Goal: Task Accomplishment & Management: Manage account settings

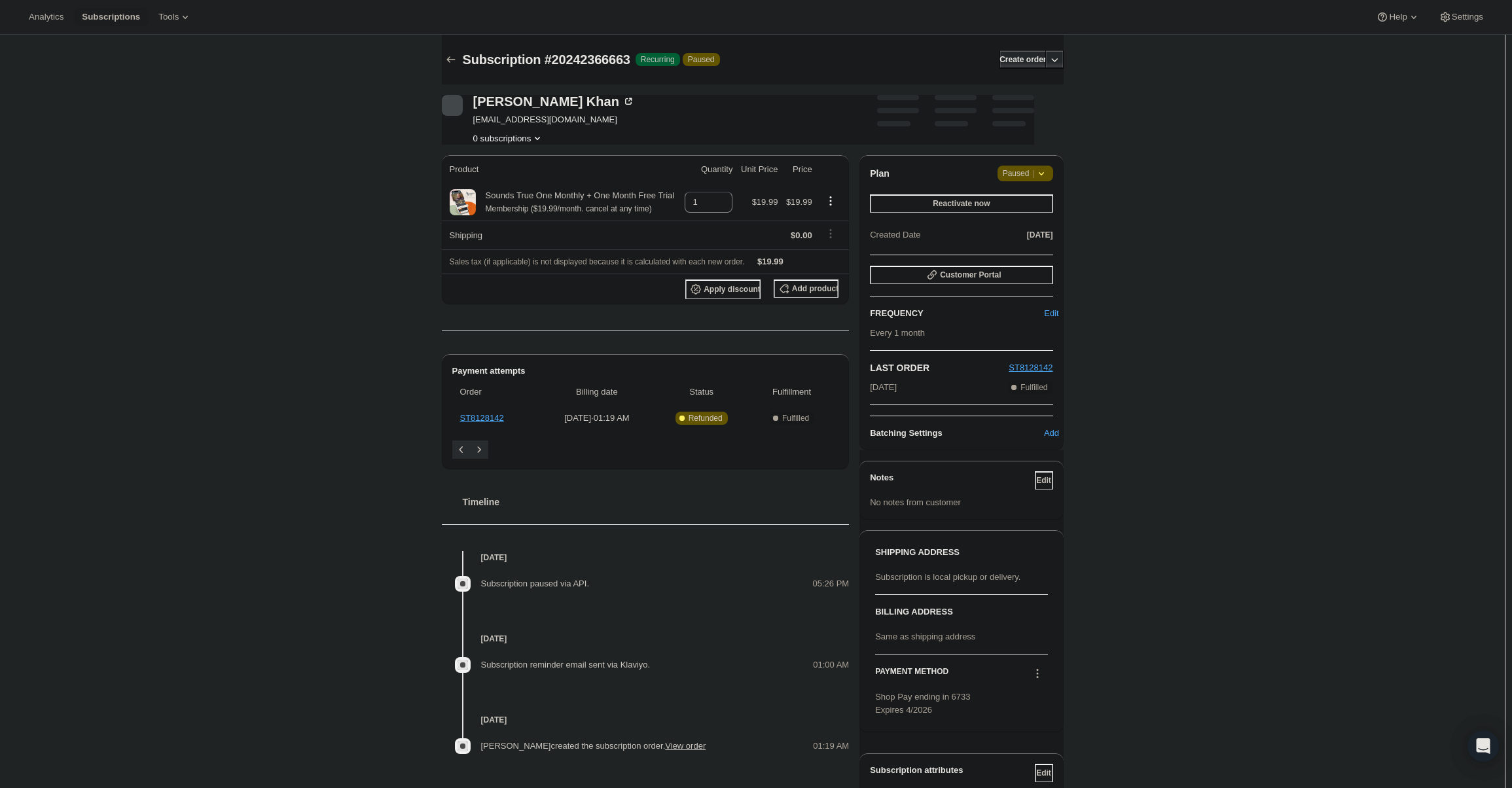
click at [1023, 174] on span "Paused |" at bounding box center [1025, 174] width 45 height 13
click at [1014, 209] on button "Cancel subscription" at bounding box center [1030, 199] width 82 height 21
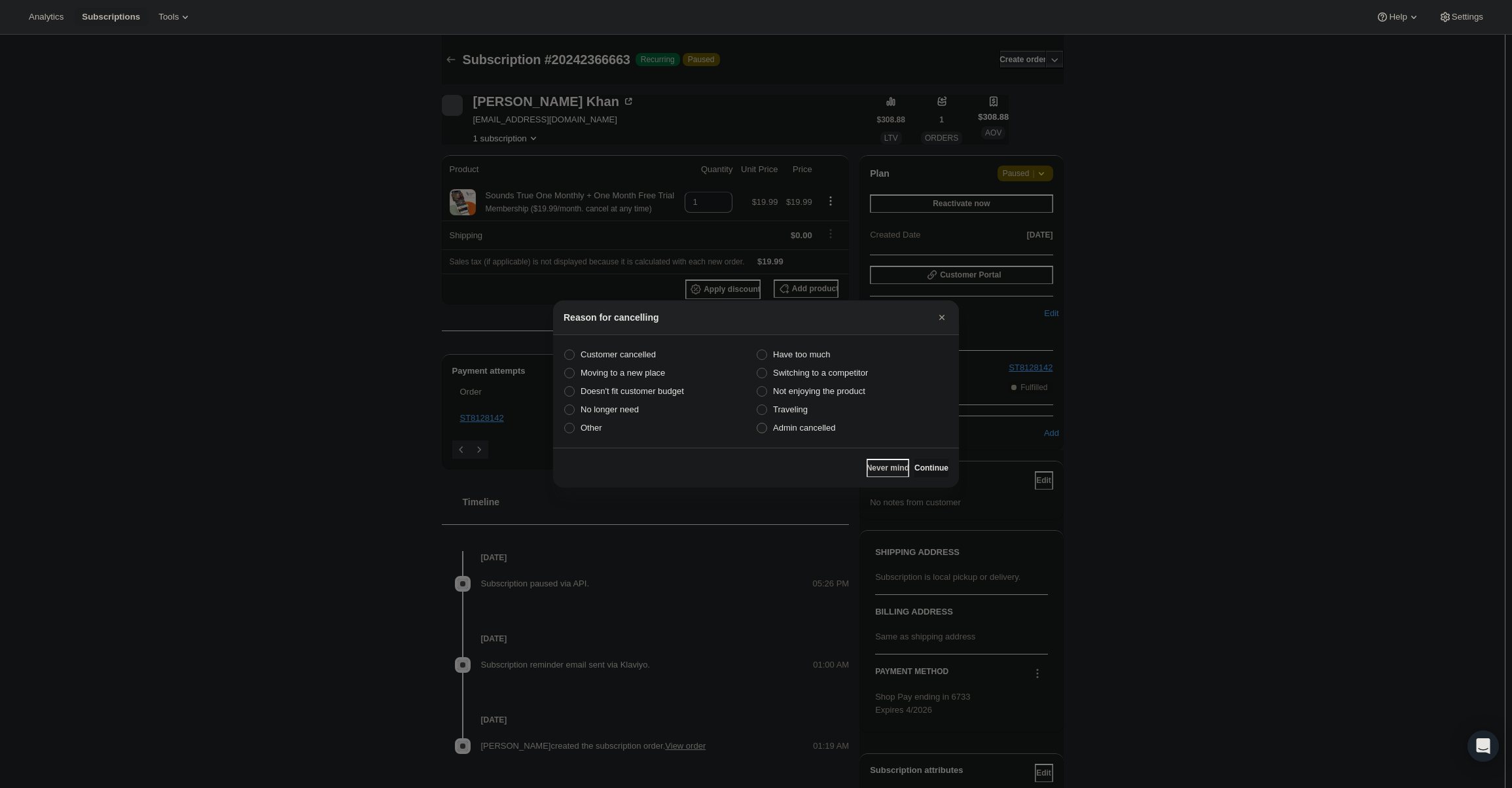
click at [835, 435] on label "Admin cancelled" at bounding box center [853, 429] width 192 height 19
click at [757, 423] on input "Admin cancelled" at bounding box center [756, 423] width 1 height 1
radio input "true"
click at [937, 463] on span "Continue" at bounding box center [931, 468] width 34 height 10
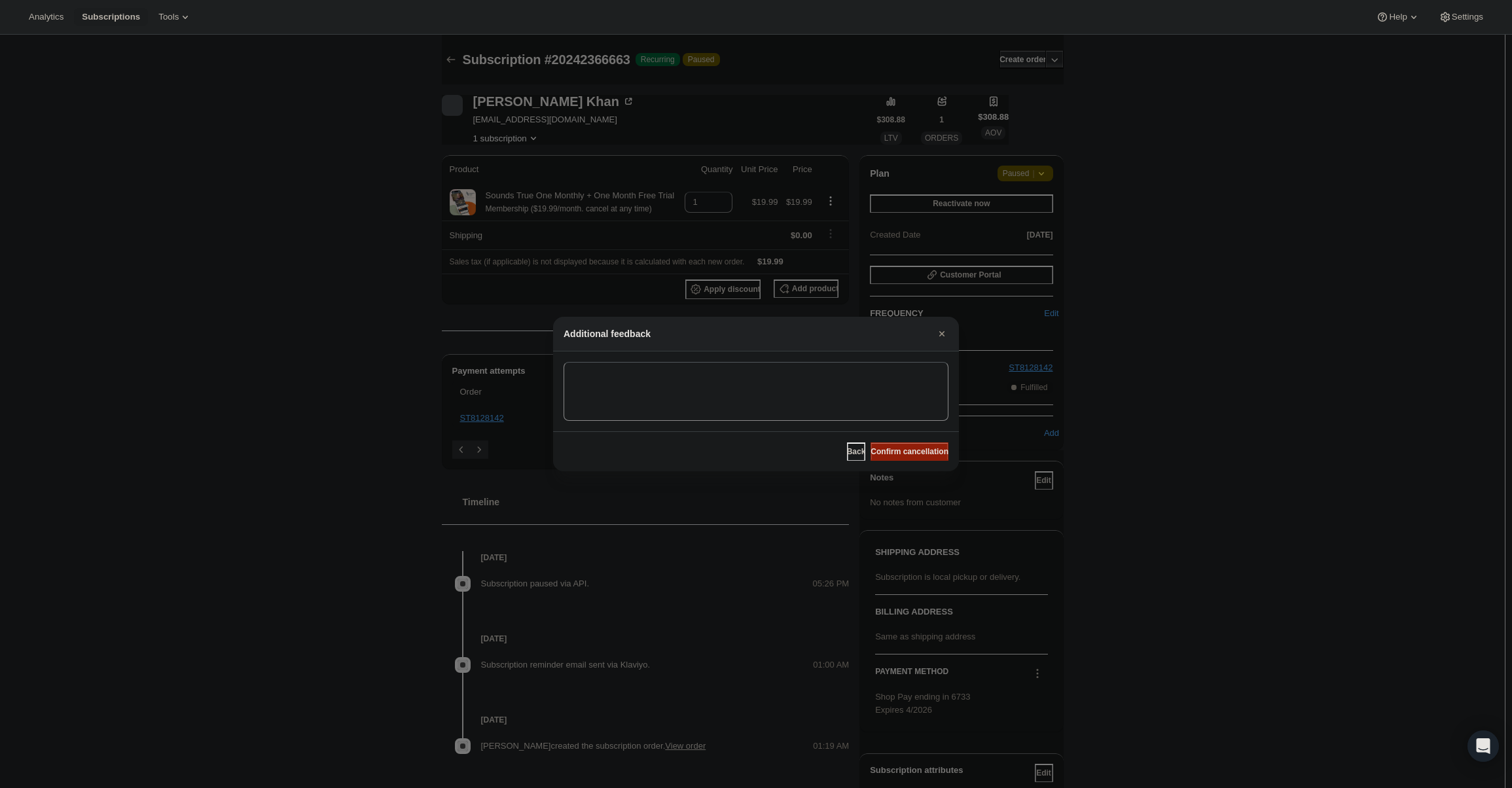
click at [926, 454] on span "Confirm cancellation" at bounding box center [909, 451] width 78 height 10
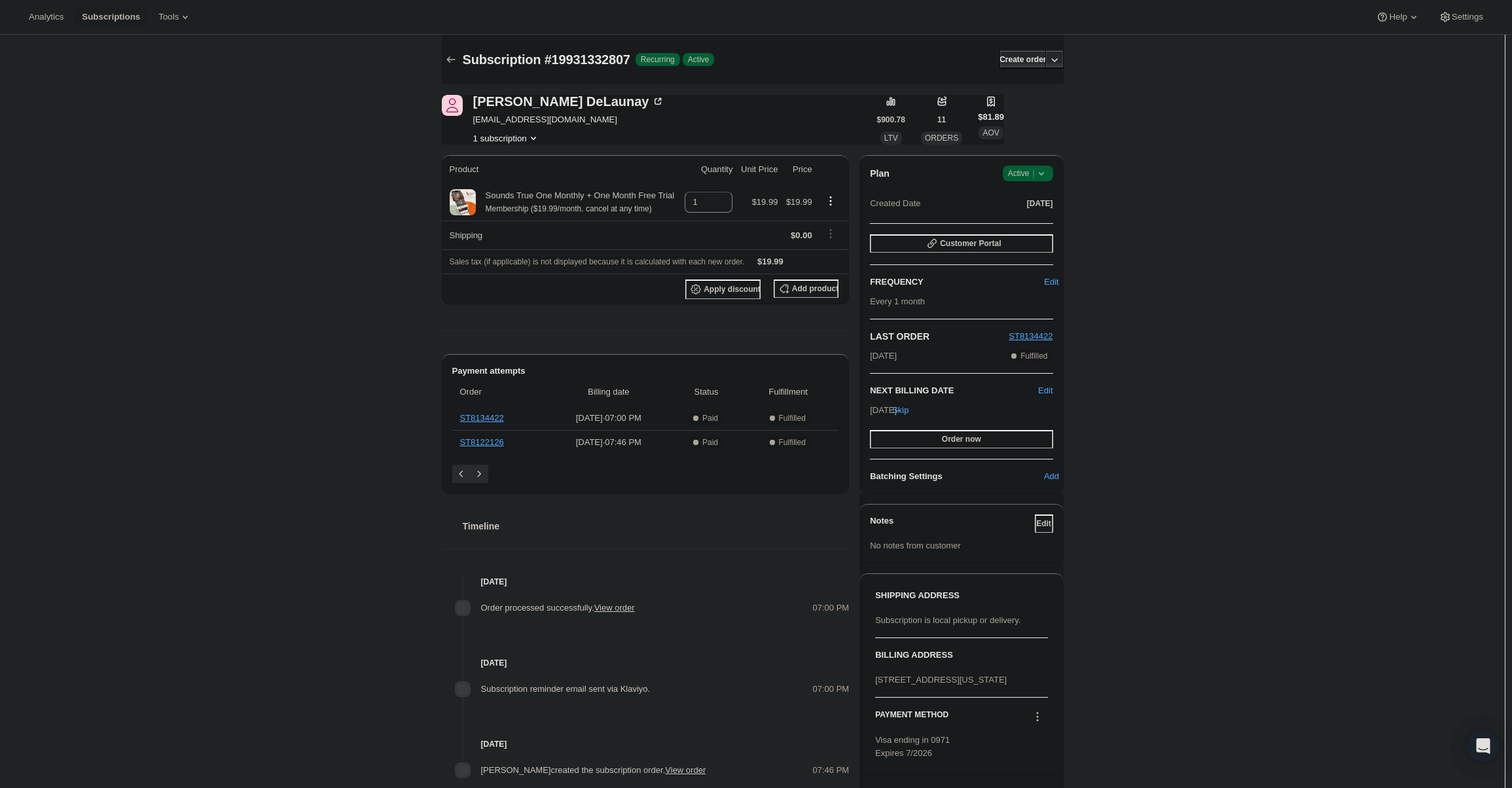
click at [1032, 174] on span "Active |" at bounding box center [1027, 174] width 40 height 13
click at [1043, 211] on button "Cancel subscription" at bounding box center [1032, 221] width 82 height 21
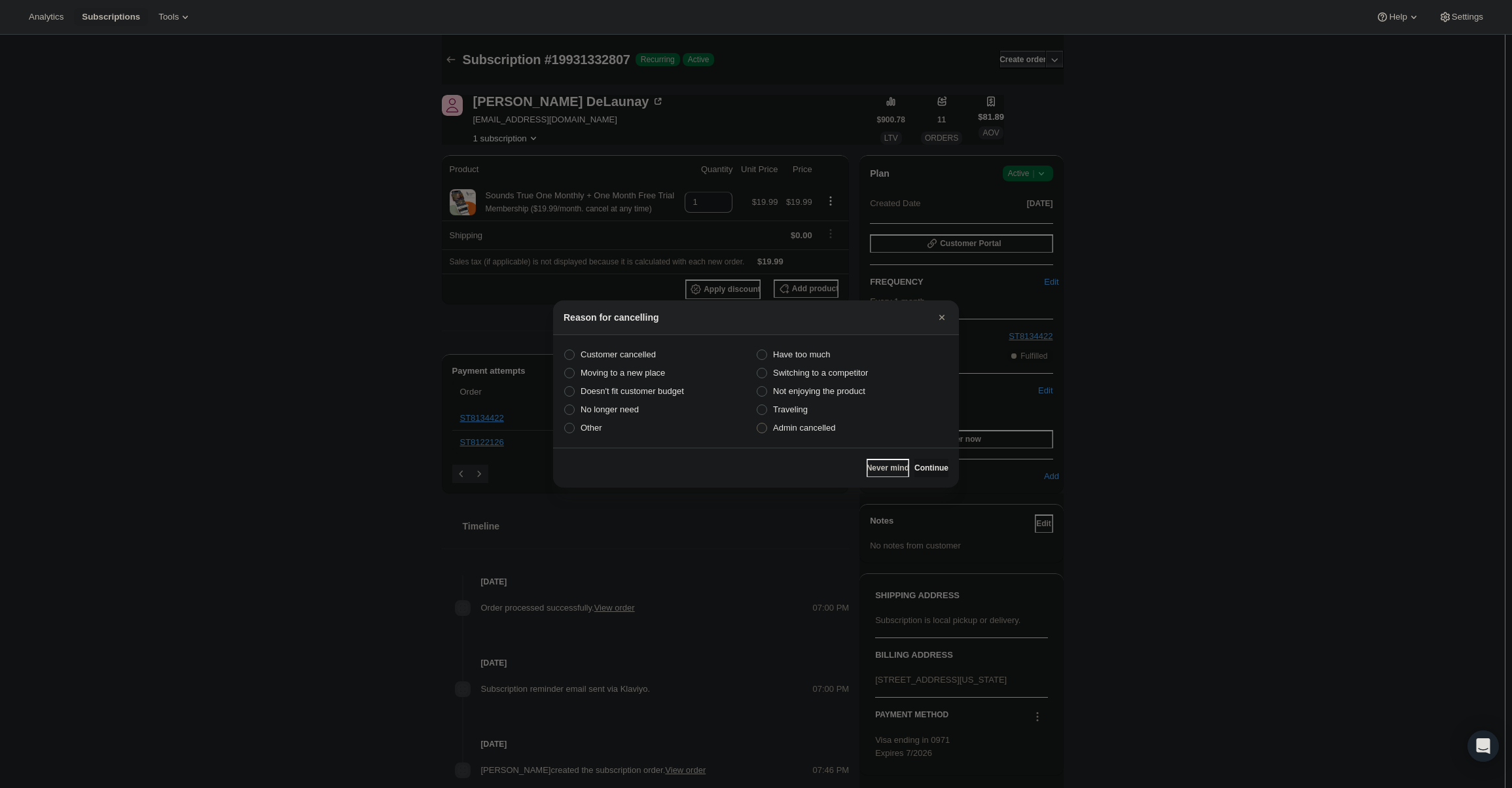
click at [824, 425] on span "Admin cancelled" at bounding box center [804, 428] width 63 height 10
click at [757, 423] on input "Admin cancelled" at bounding box center [756, 423] width 1 height 1
radio input "true"
click at [914, 463] on button "Continue" at bounding box center [931, 468] width 34 height 19
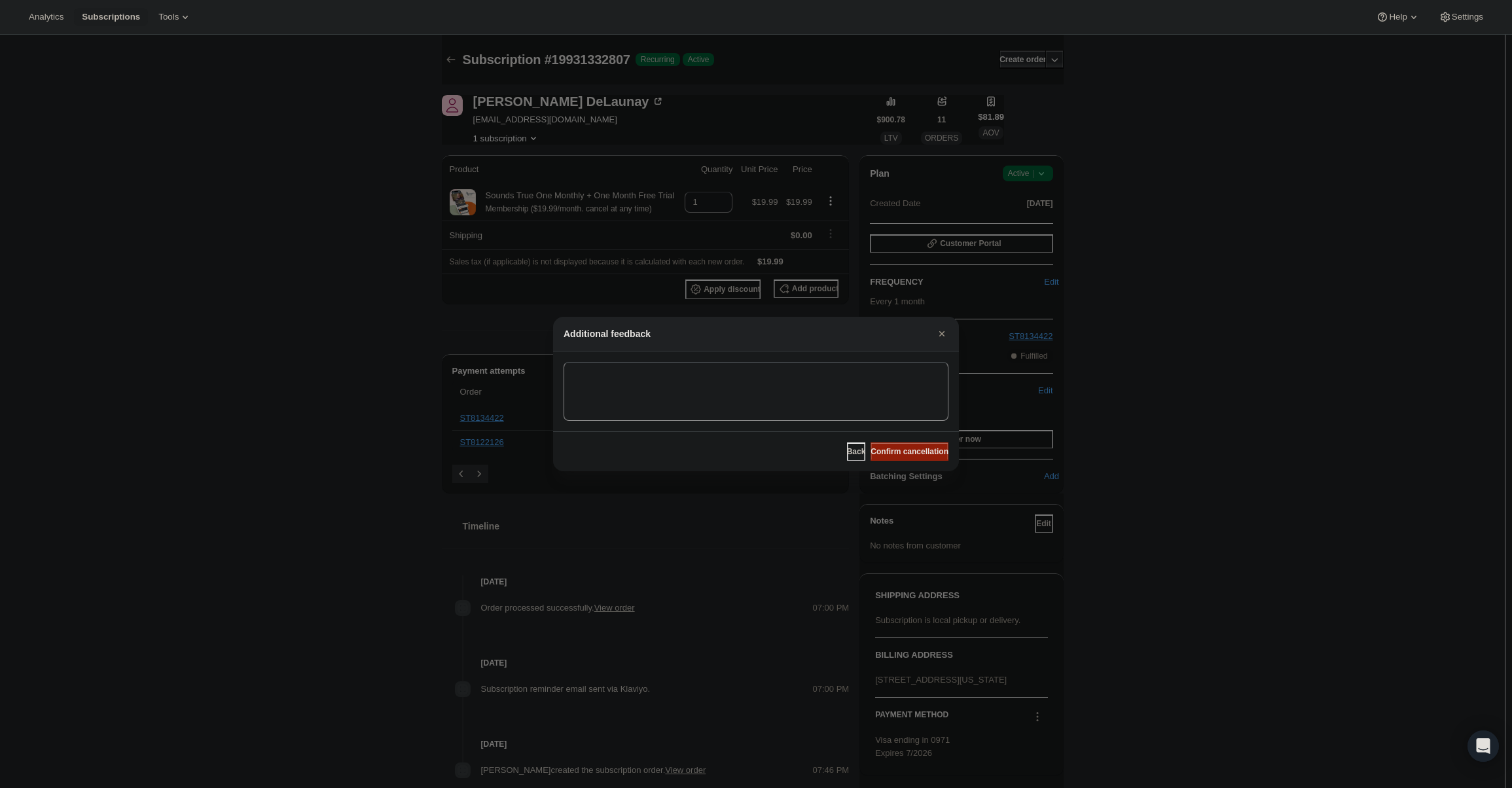
click at [913, 460] on button "Confirm cancellation" at bounding box center [909, 452] width 78 height 19
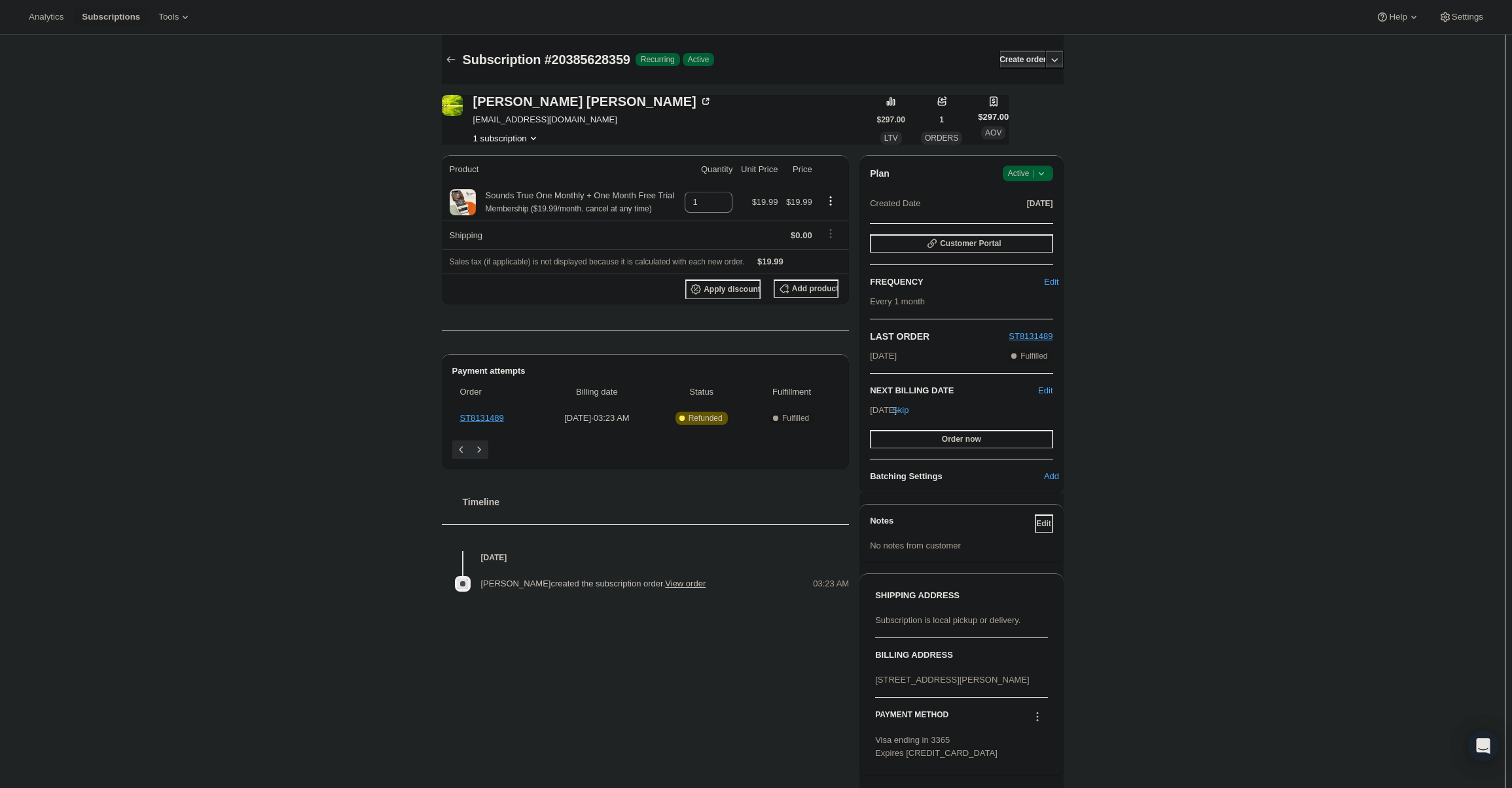
click at [1044, 182] on div "Plan Success Active | Created Date [DATE]" at bounding box center [961, 189] width 183 height 47
click at [1038, 179] on icon at bounding box center [1041, 174] width 13 height 13
click at [1028, 218] on span "Cancel subscription" at bounding box center [1031, 221] width 74 height 10
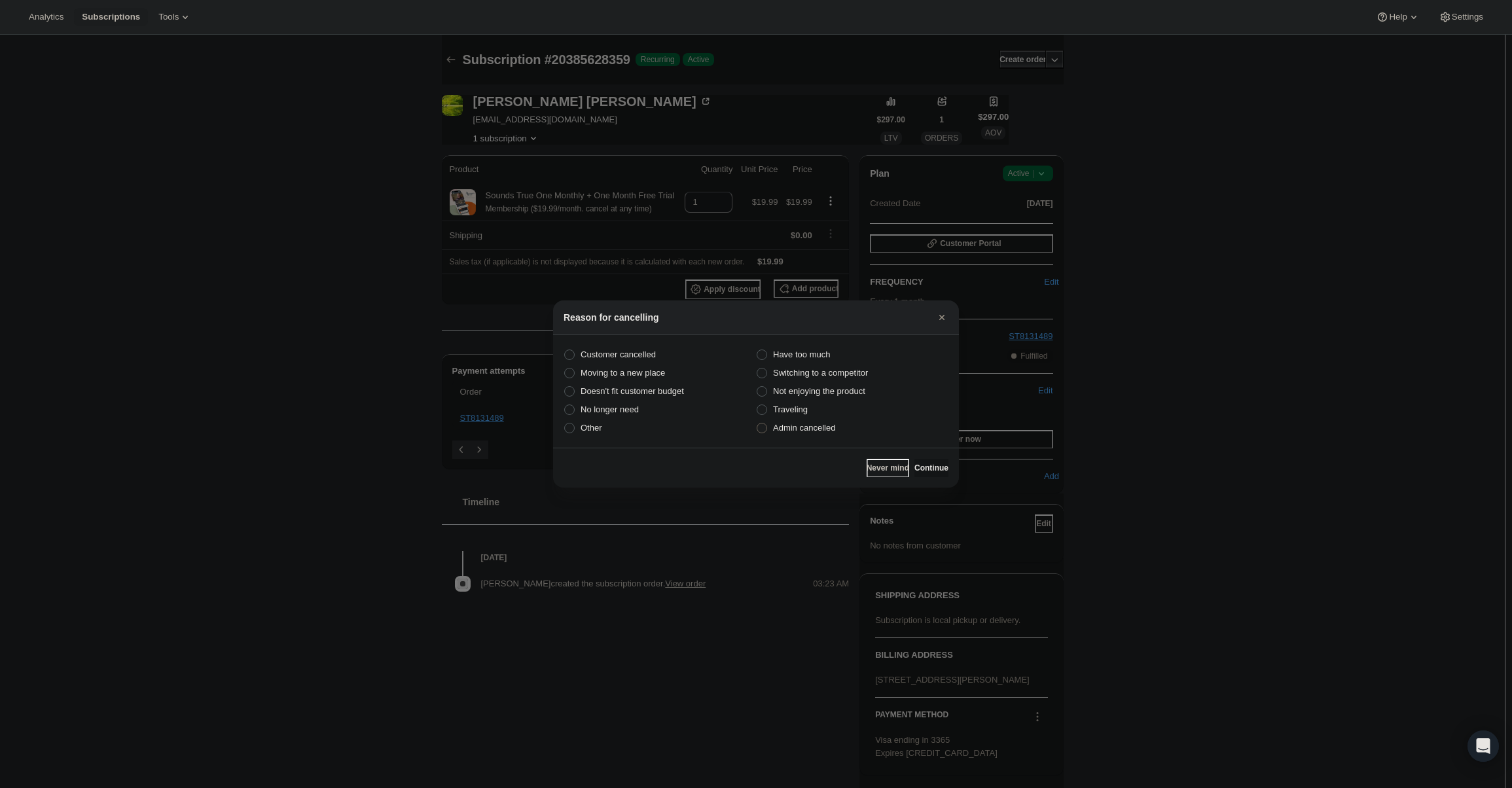
click at [826, 427] on span "Admin cancelled" at bounding box center [804, 428] width 63 height 10
click at [757, 423] on input "Admin cancelled" at bounding box center [756, 423] width 1 height 1
radio input "true"
click at [917, 467] on span "Continue" at bounding box center [931, 468] width 34 height 10
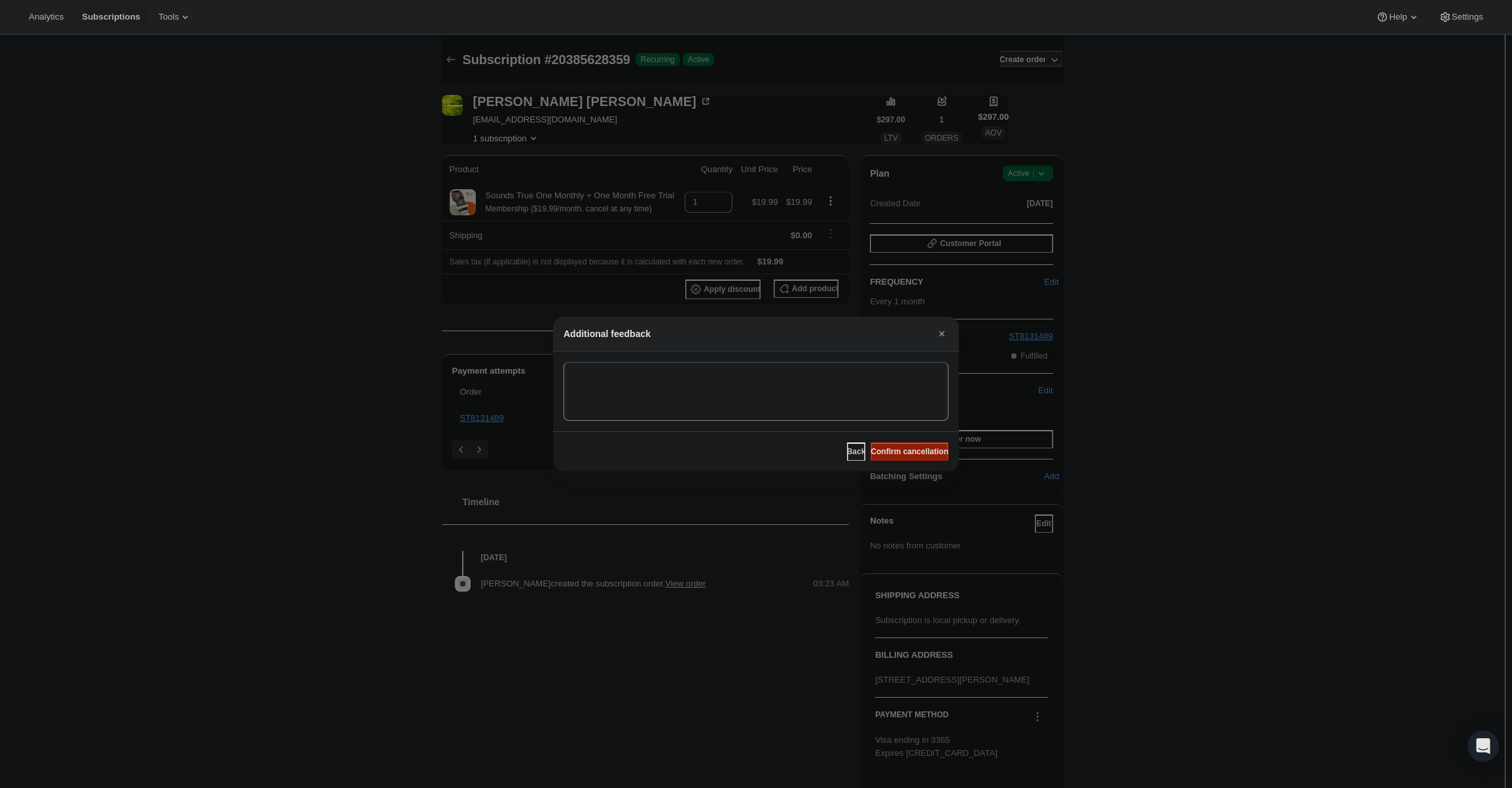
click at [910, 457] on button "Confirm cancellation" at bounding box center [909, 452] width 78 height 19
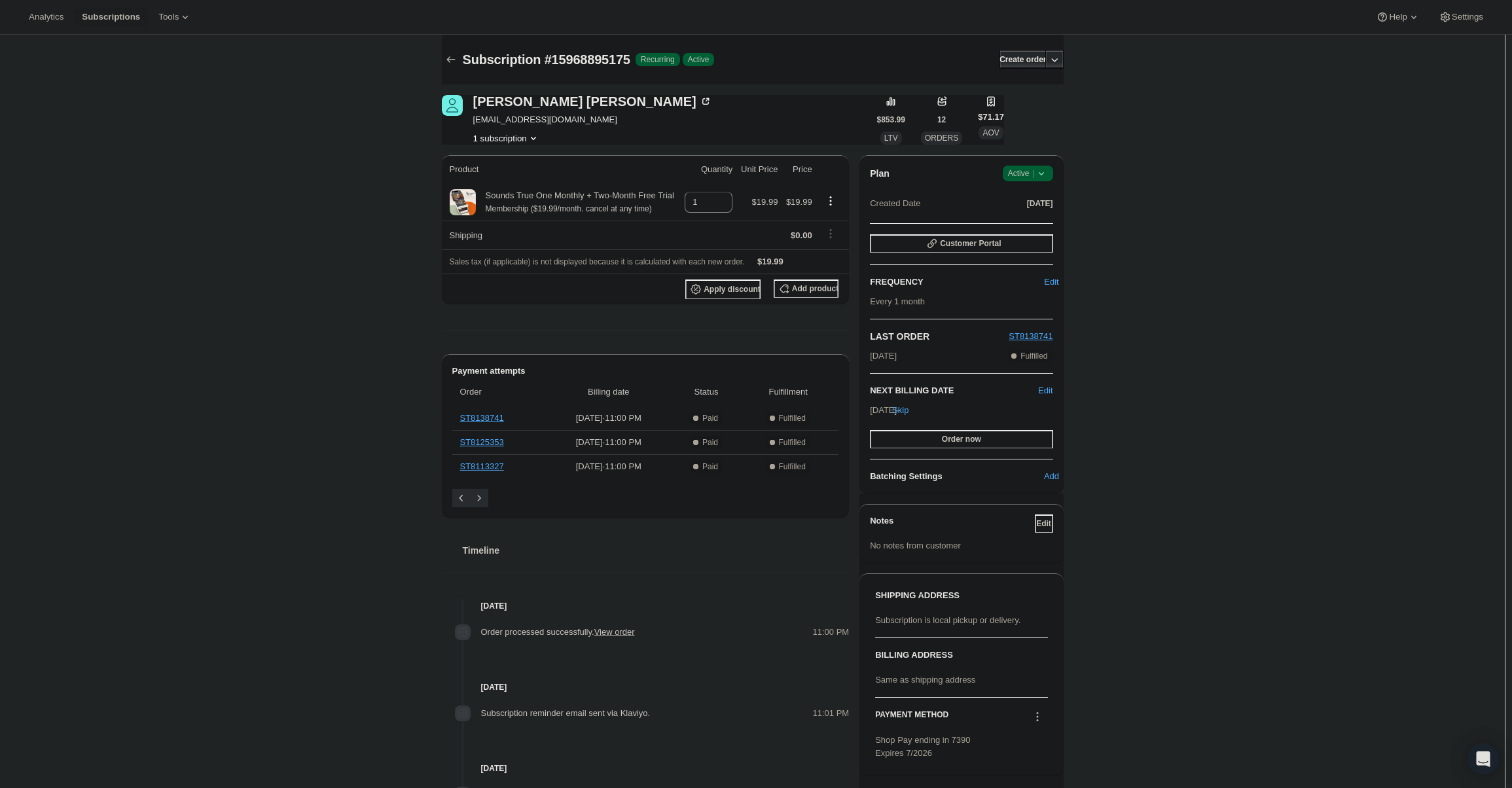
click at [1034, 183] on div "Plan Success Active | Created Date [DATE]" at bounding box center [961, 189] width 183 height 47
click at [1037, 165] on div "Plan Success Active | Created Date Mar 7, 2025 Customer Portal FREQUENCY Edit E…" at bounding box center [961, 324] width 204 height 338
click at [1038, 175] on icon at bounding box center [1041, 174] width 13 height 13
click at [1027, 231] on button "Cancel subscription" at bounding box center [1032, 221] width 82 height 21
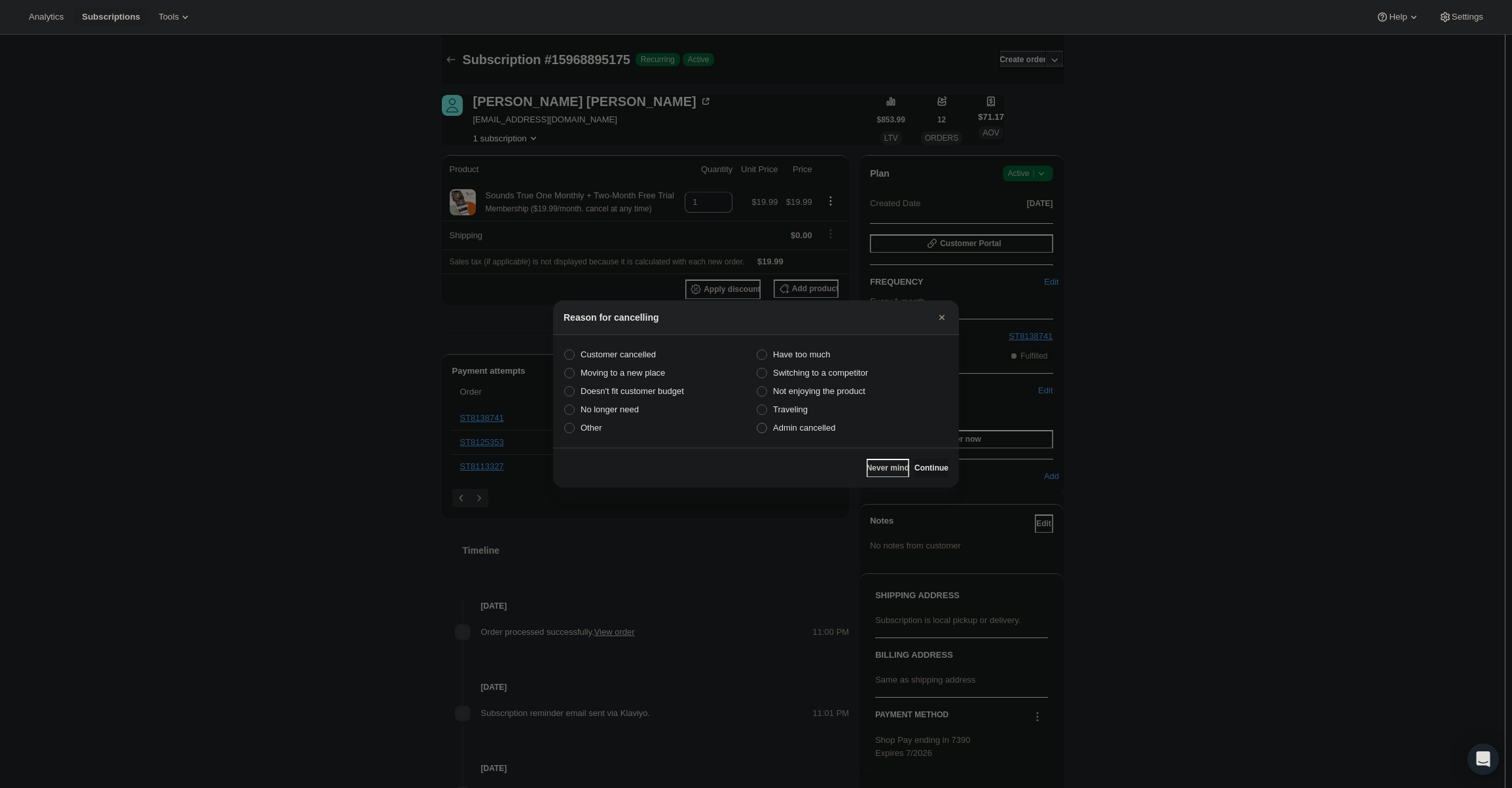
click at [798, 435] on label "Admin cancelled" at bounding box center [853, 429] width 192 height 19
click at [757, 423] on input "Admin cancelled" at bounding box center [756, 423] width 1 height 1
radio input "true"
drag, startPoint x: 946, startPoint y: 469, endPoint x: 938, endPoint y: 468, distance: 8.1
click at [940, 470] on button "Continue" at bounding box center [931, 468] width 34 height 19
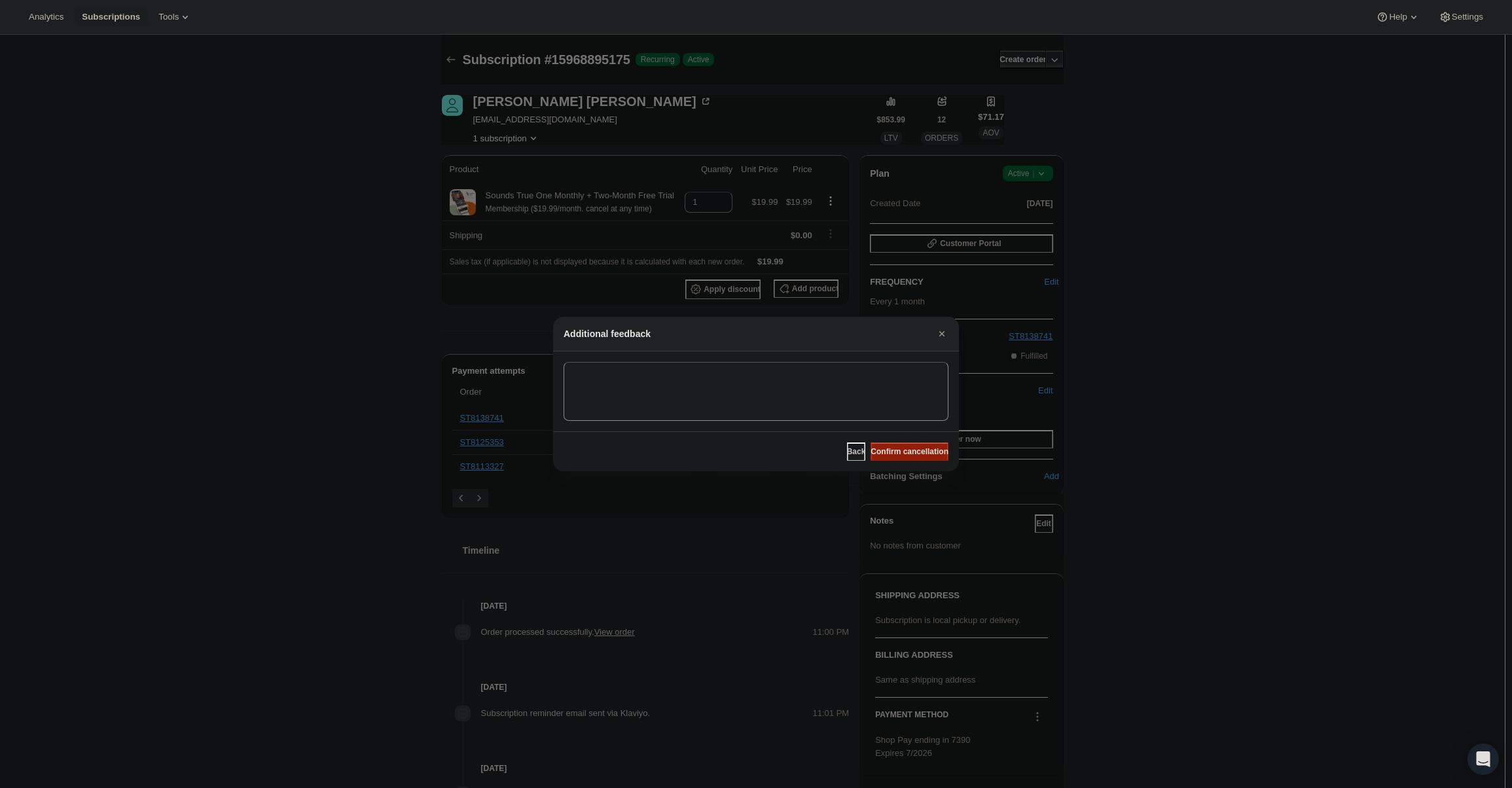
click at [926, 454] on span "Confirm cancellation" at bounding box center [909, 451] width 78 height 10
